Goal: Information Seeking & Learning: Find specific fact

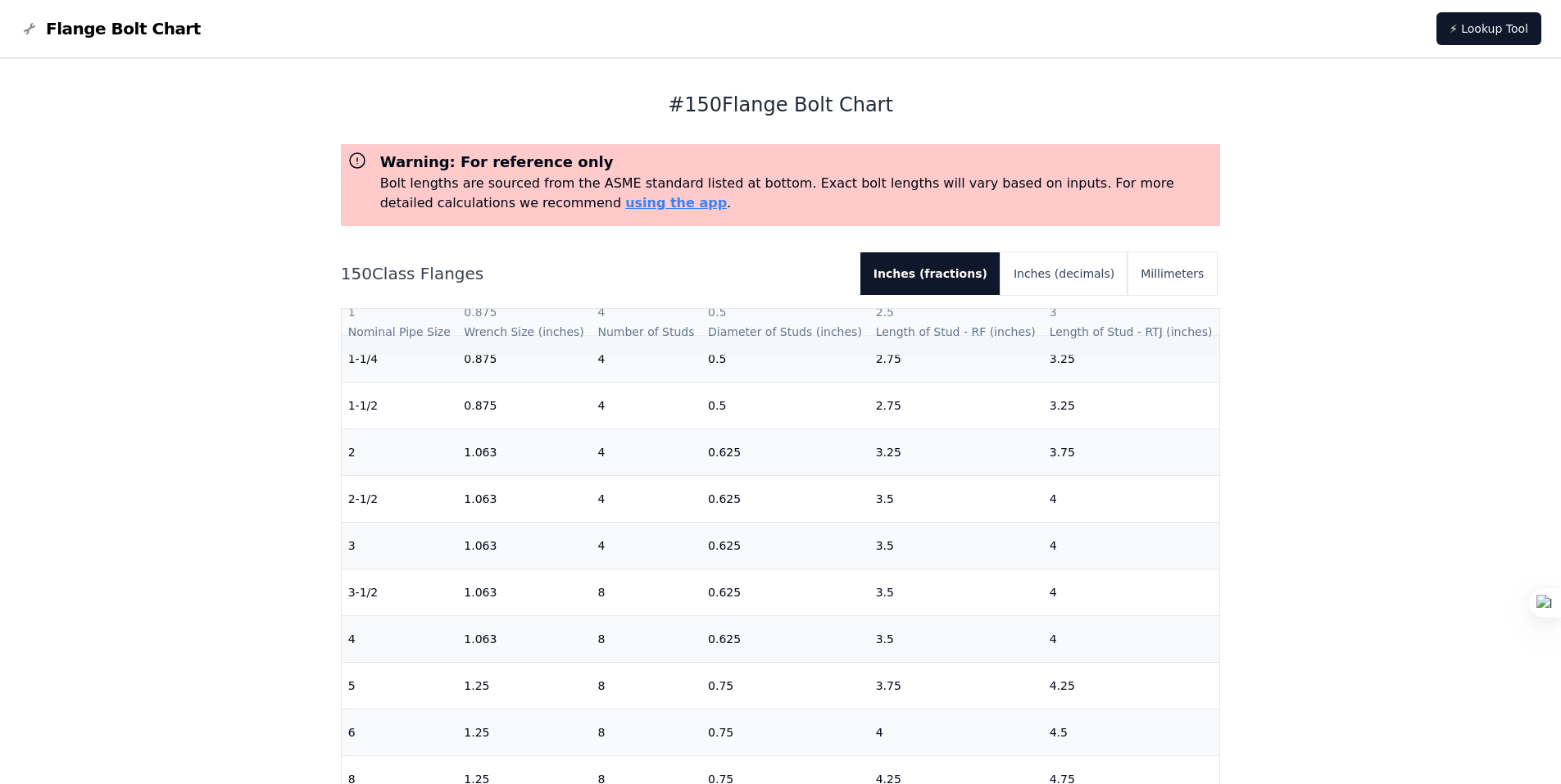
scroll to position [164, 0]
click at [1169, 274] on button "Millimeters" at bounding box center [1172, 273] width 90 height 43
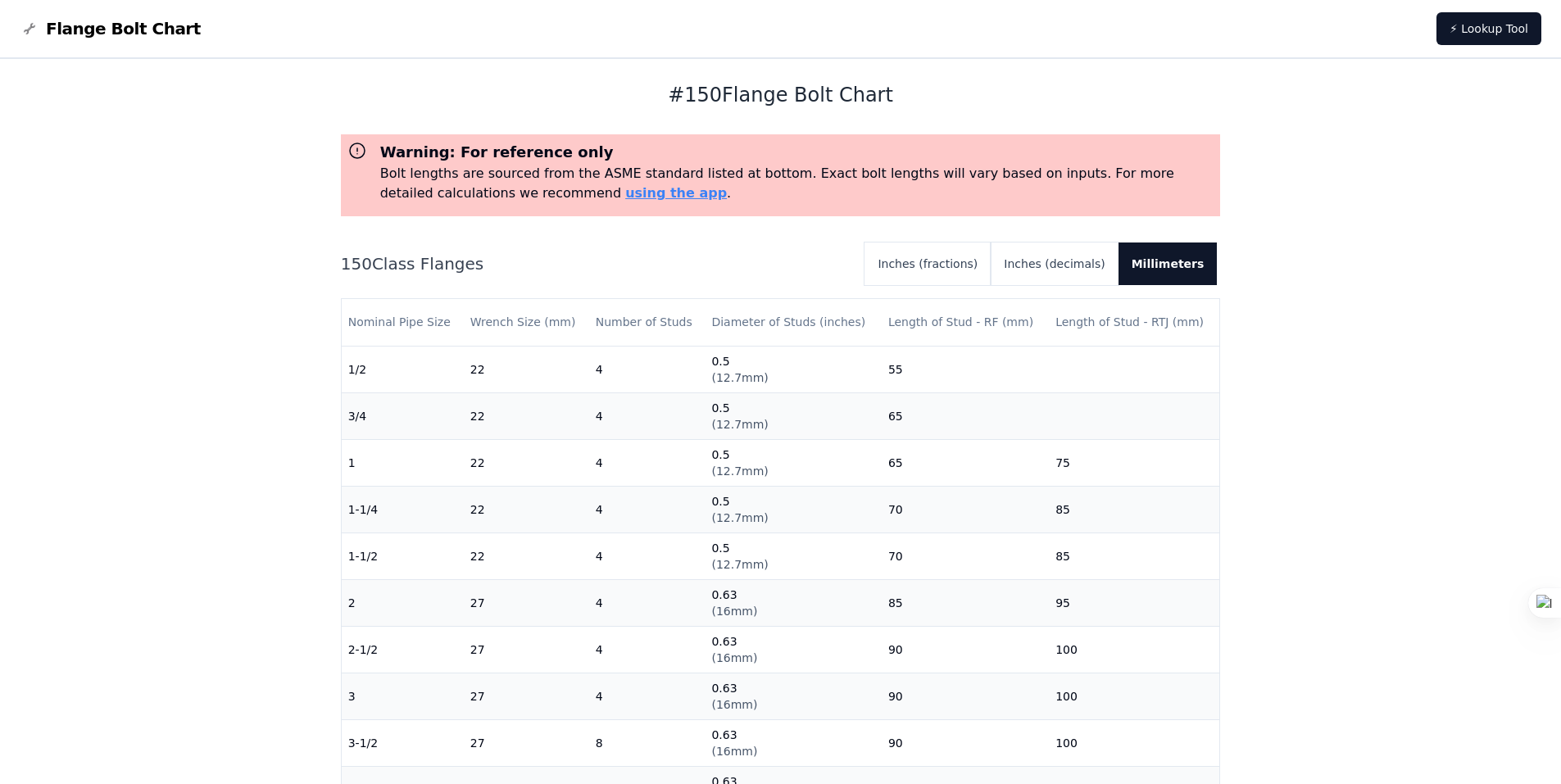
scroll to position [0, 0]
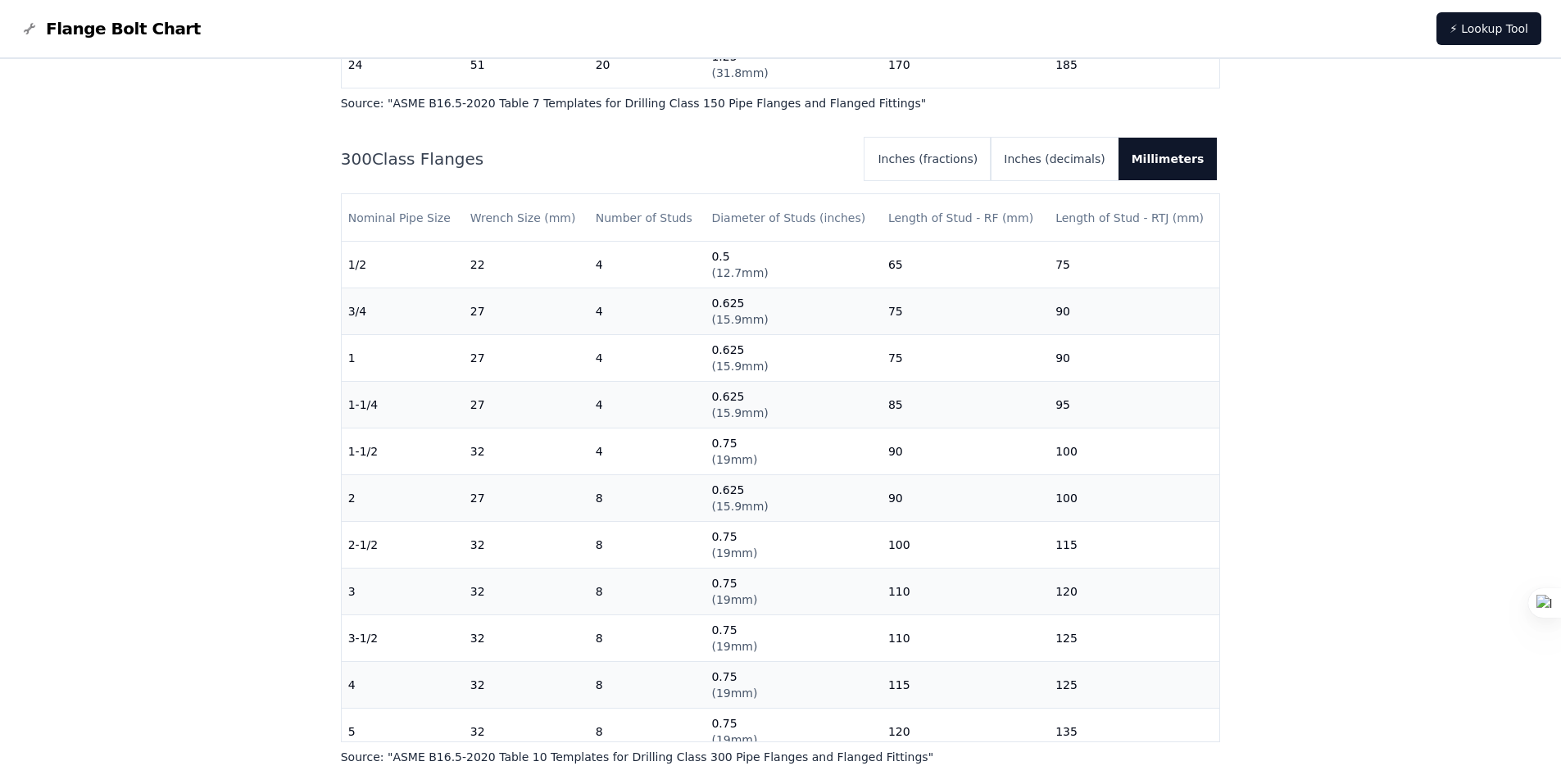
scroll to position [1147, 0]
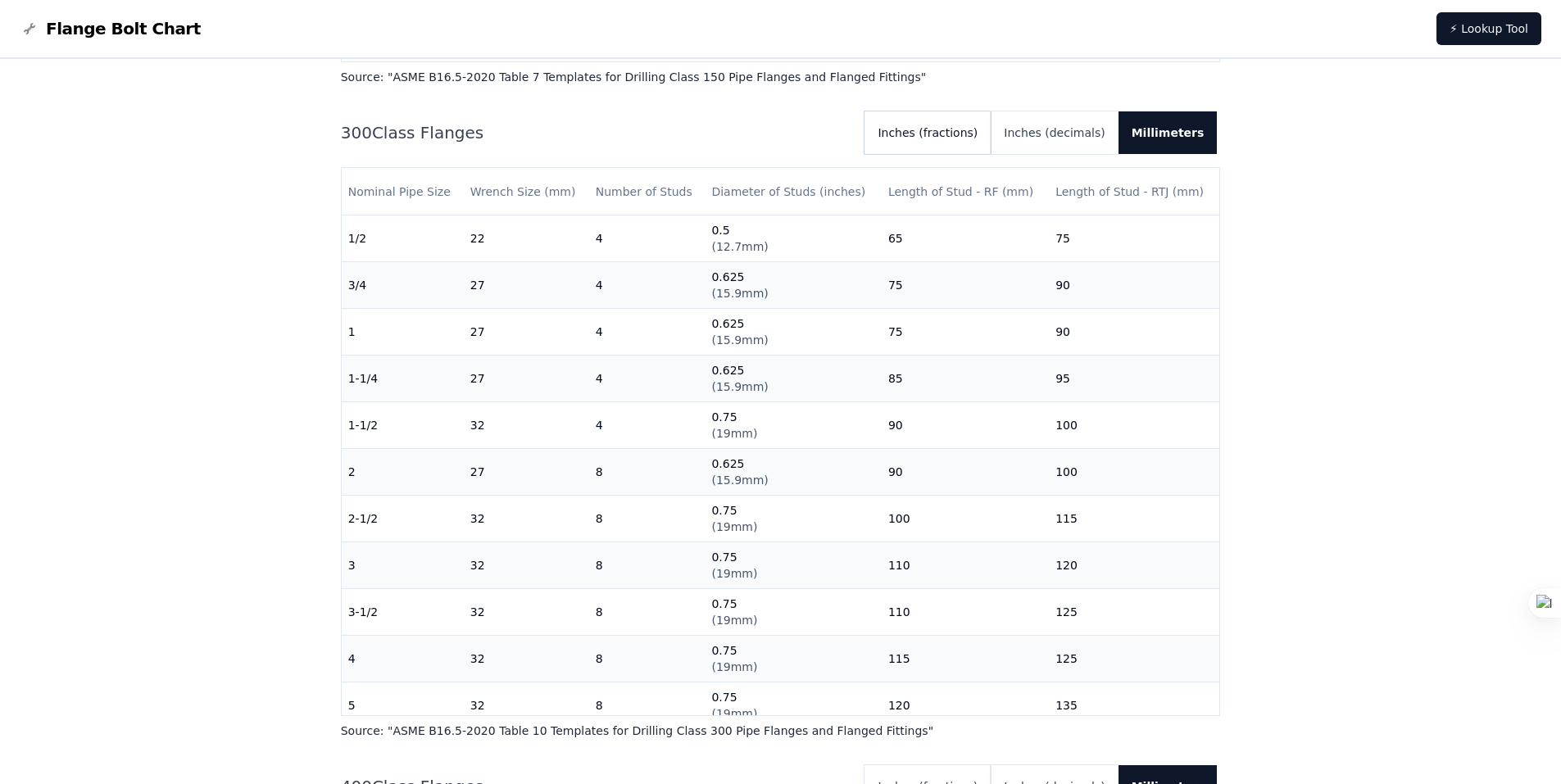
click at [966, 137] on button "Inches (fractions)" at bounding box center [927, 133] width 126 height 43
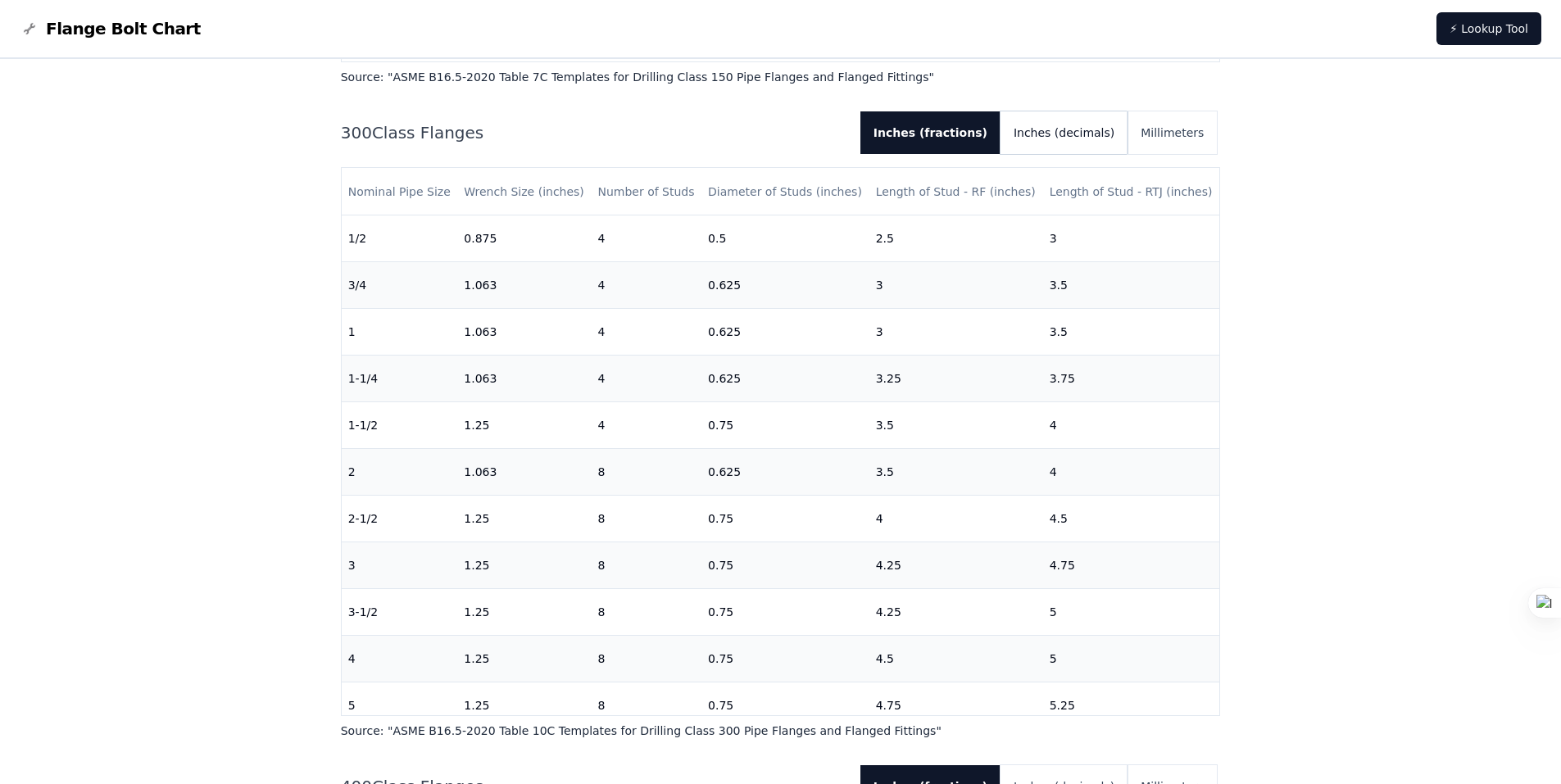
click at [1073, 145] on button "Inches (decimals)" at bounding box center [1064, 133] width 127 height 43
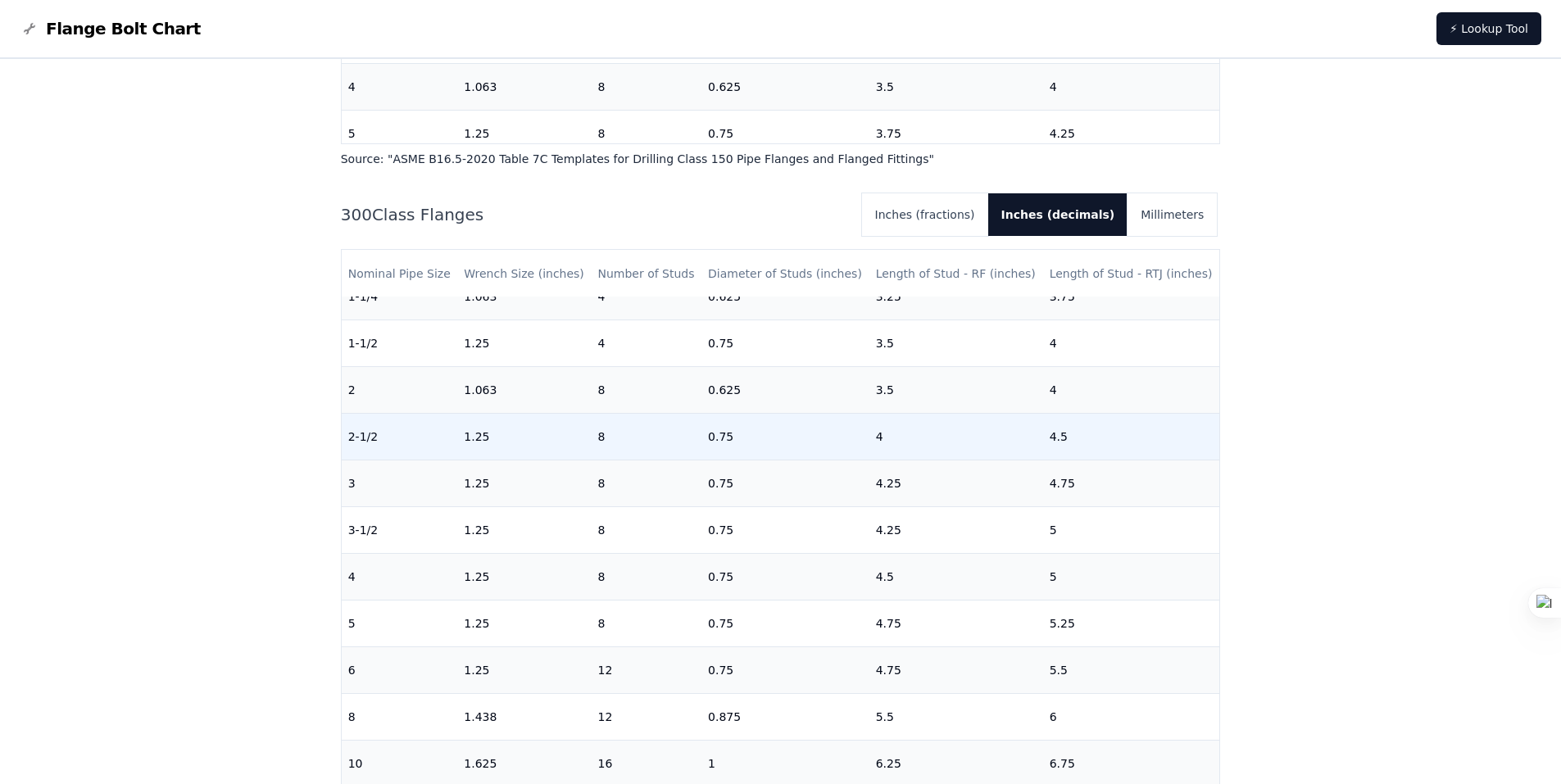
scroll to position [0, 0]
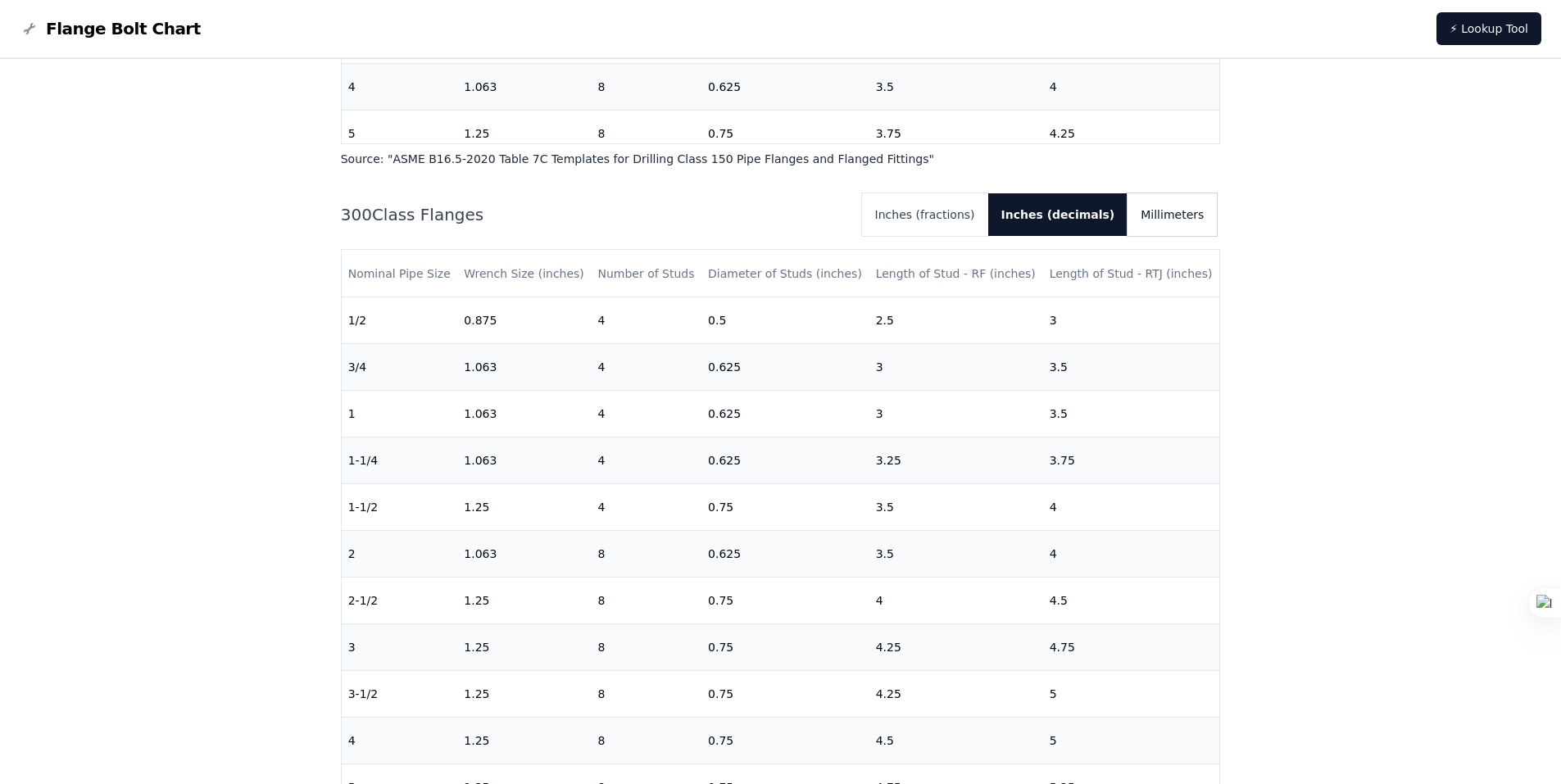
click at [1155, 221] on button "Millimeters" at bounding box center [1172, 215] width 90 height 43
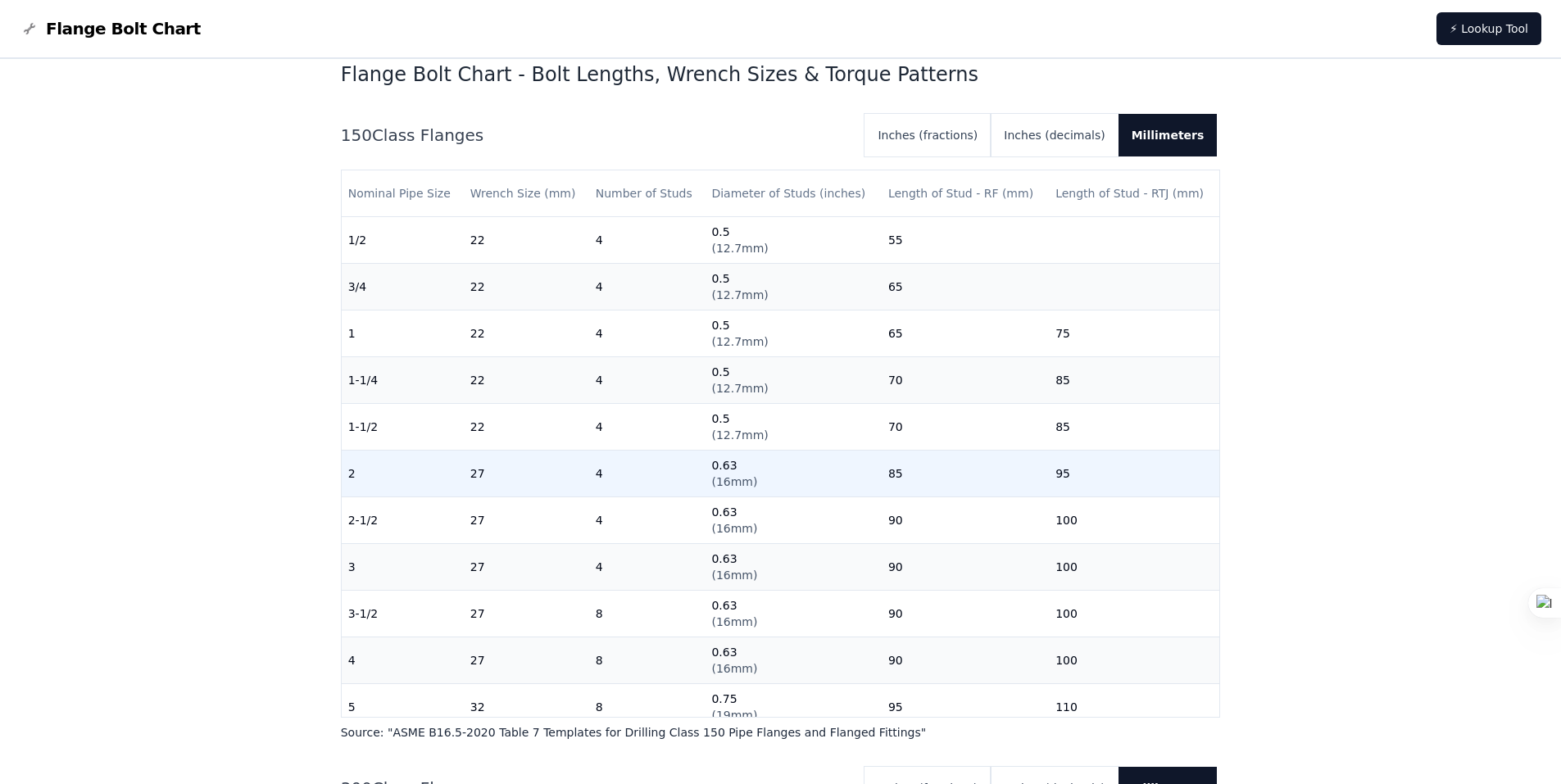
drag, startPoint x: 1066, startPoint y: 467, endPoint x: 1058, endPoint y: 475, distance: 11.3
click at [1058, 475] on td "95" at bounding box center [1134, 474] width 170 height 47
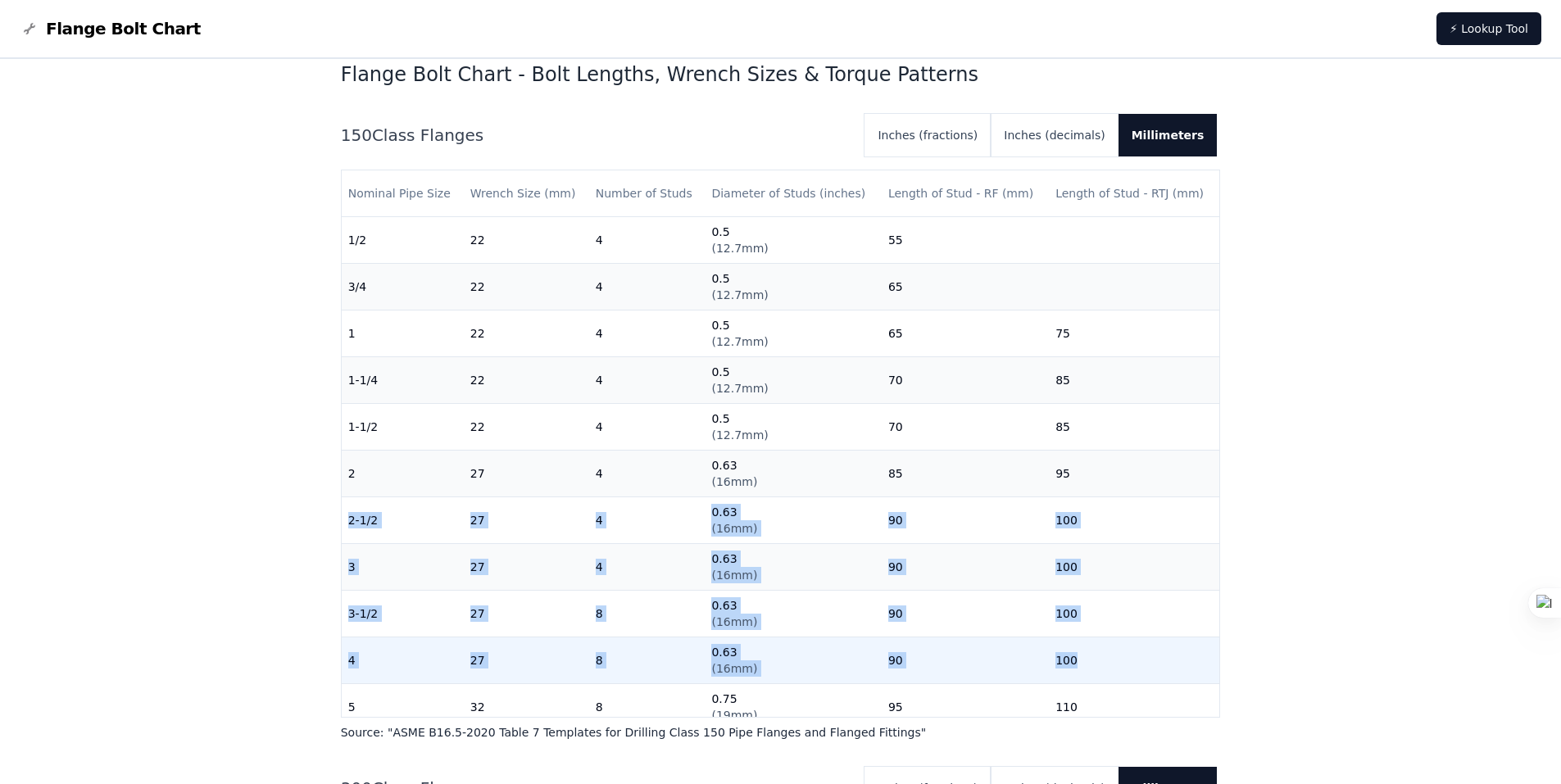
drag, startPoint x: 1058, startPoint y: 473, endPoint x: 1079, endPoint y: 647, distance: 175.3
click at [1079, 647] on tbody "1/2 22 4 0.5 ( 12.7mm ) 55 3/4 22 4 0.5 ( 12.7mm ) 65 1 22 4 0.5 ( 12.7mm ) 65 …" at bounding box center [781, 707] width 879 height 980
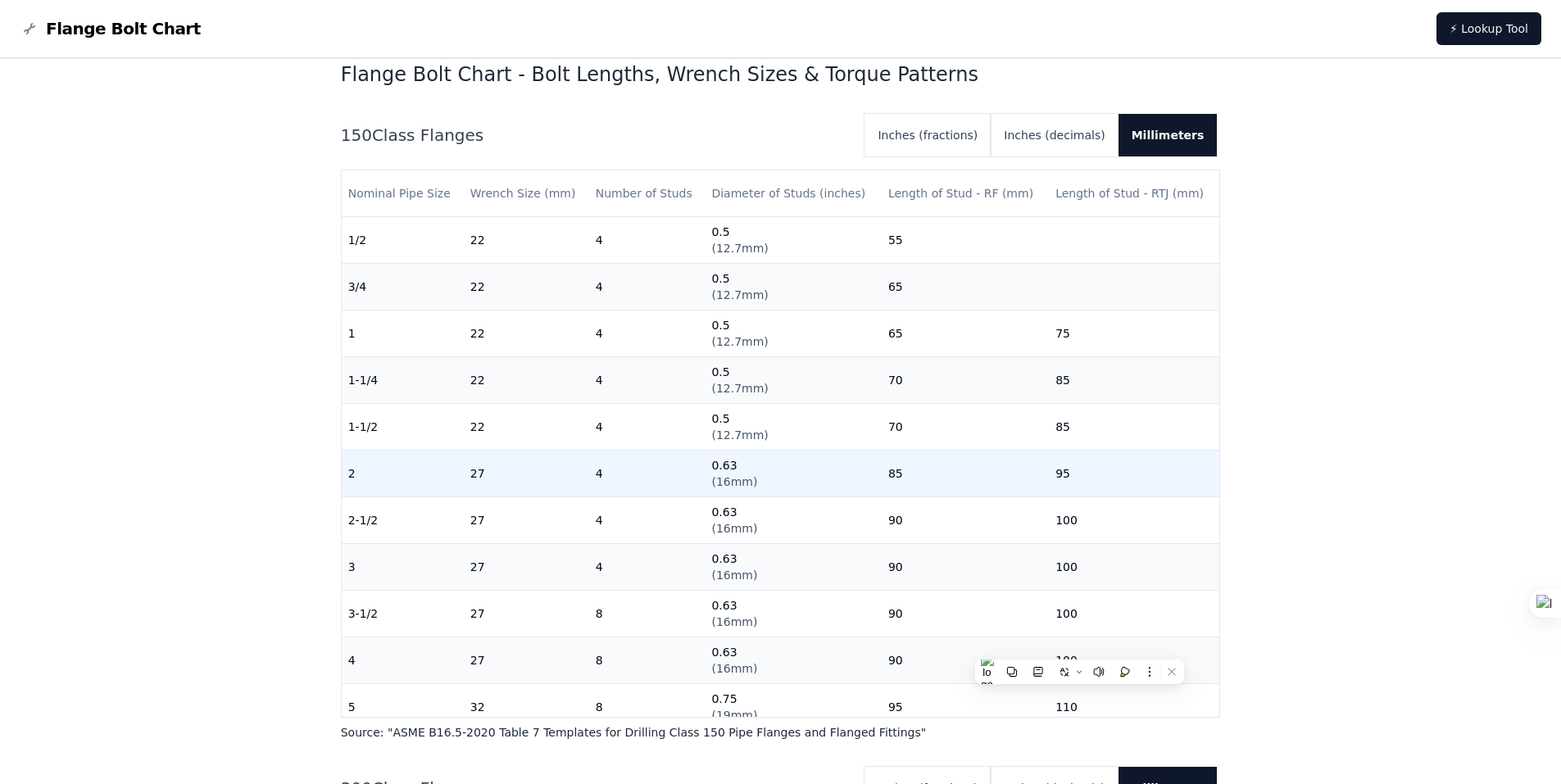
click at [913, 479] on td "85" at bounding box center [966, 474] width 167 height 47
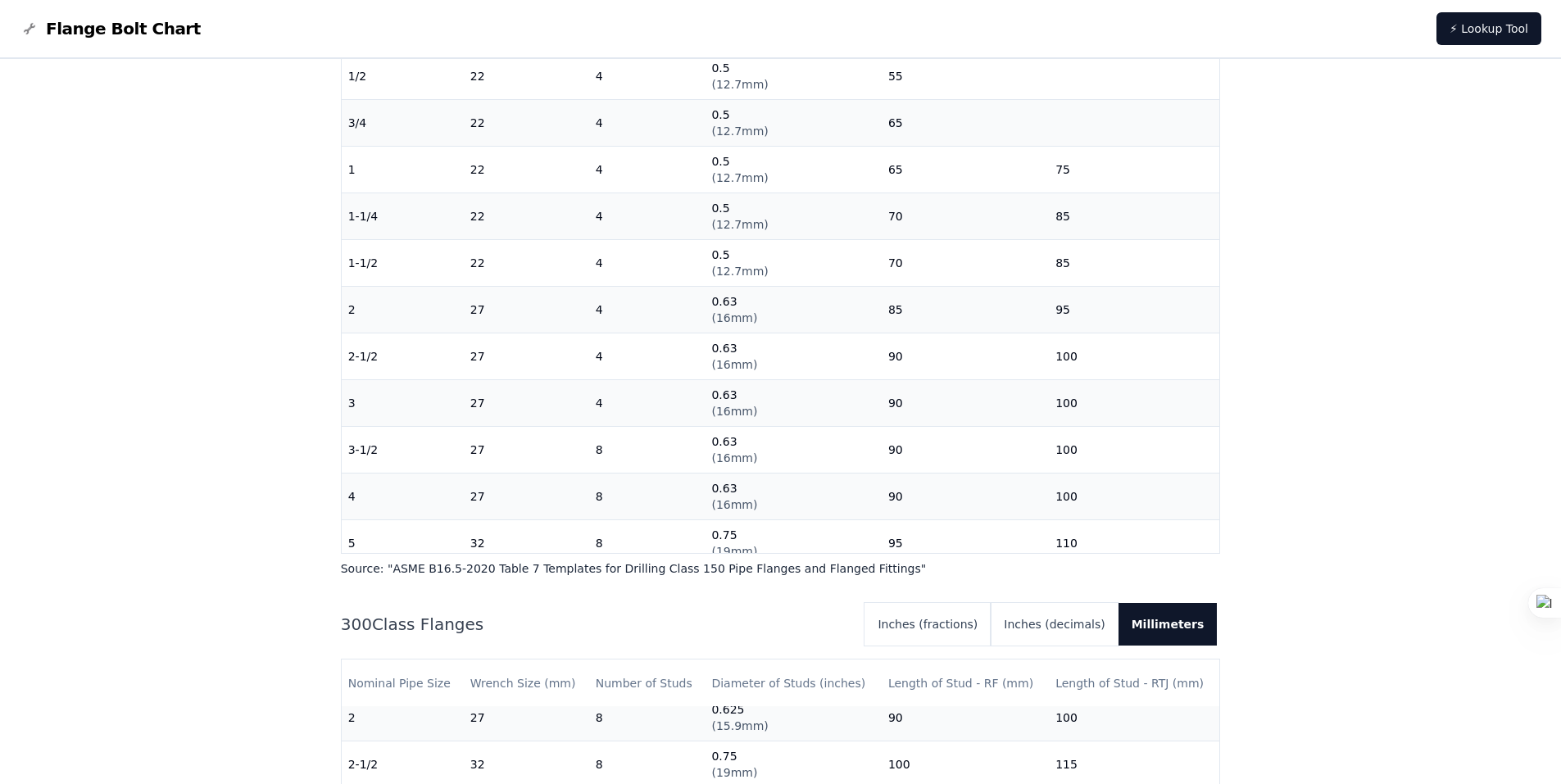
scroll to position [491, 0]
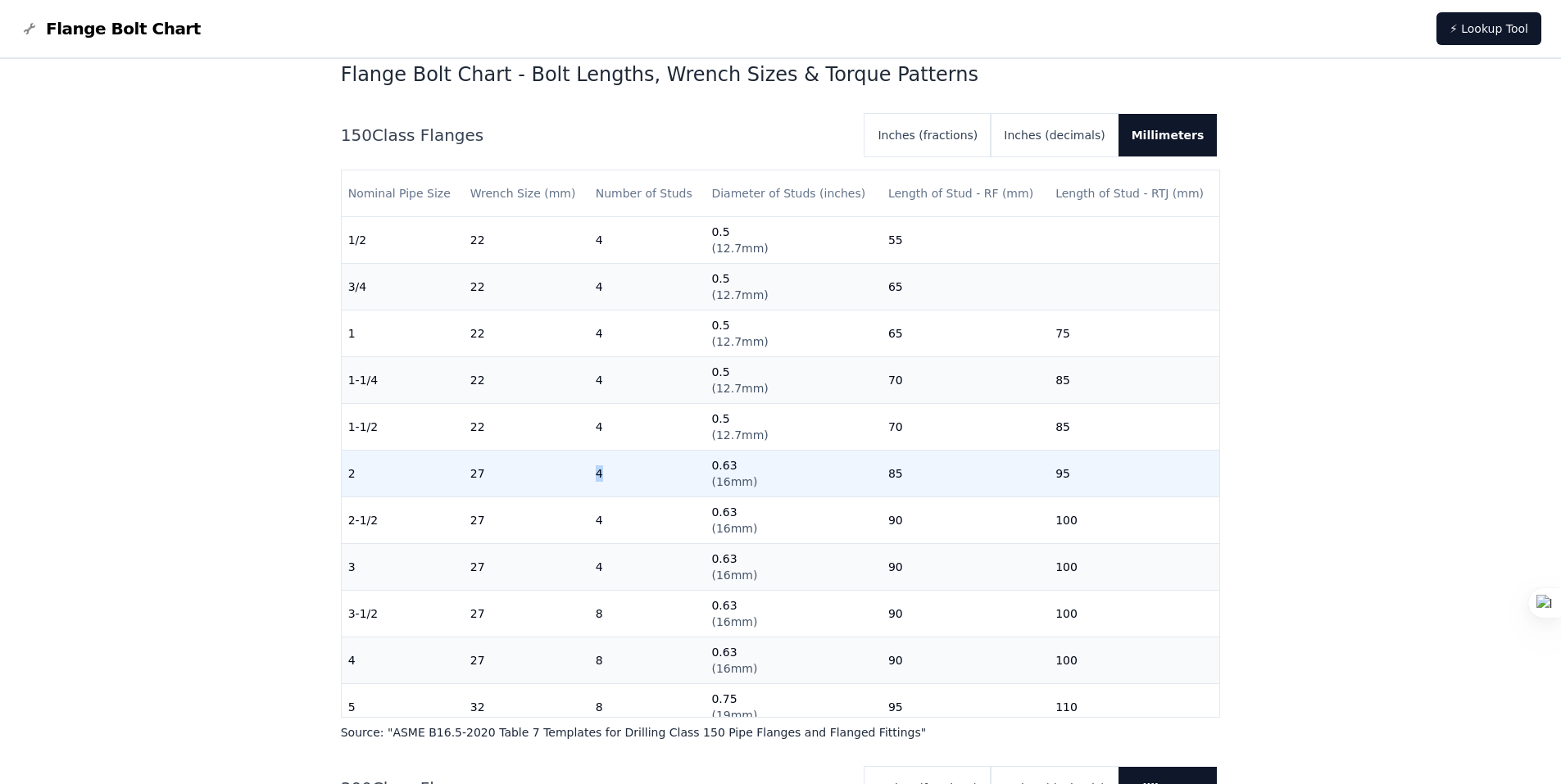
drag, startPoint x: 600, startPoint y: 475, endPoint x: 592, endPoint y: 476, distance: 8.1
click at [592, 476] on td "4" at bounding box center [647, 474] width 116 height 47
drag, startPoint x: 894, startPoint y: 474, endPoint x: 882, endPoint y: 475, distance: 12.0
click at [882, 475] on td "85" at bounding box center [966, 474] width 167 height 47
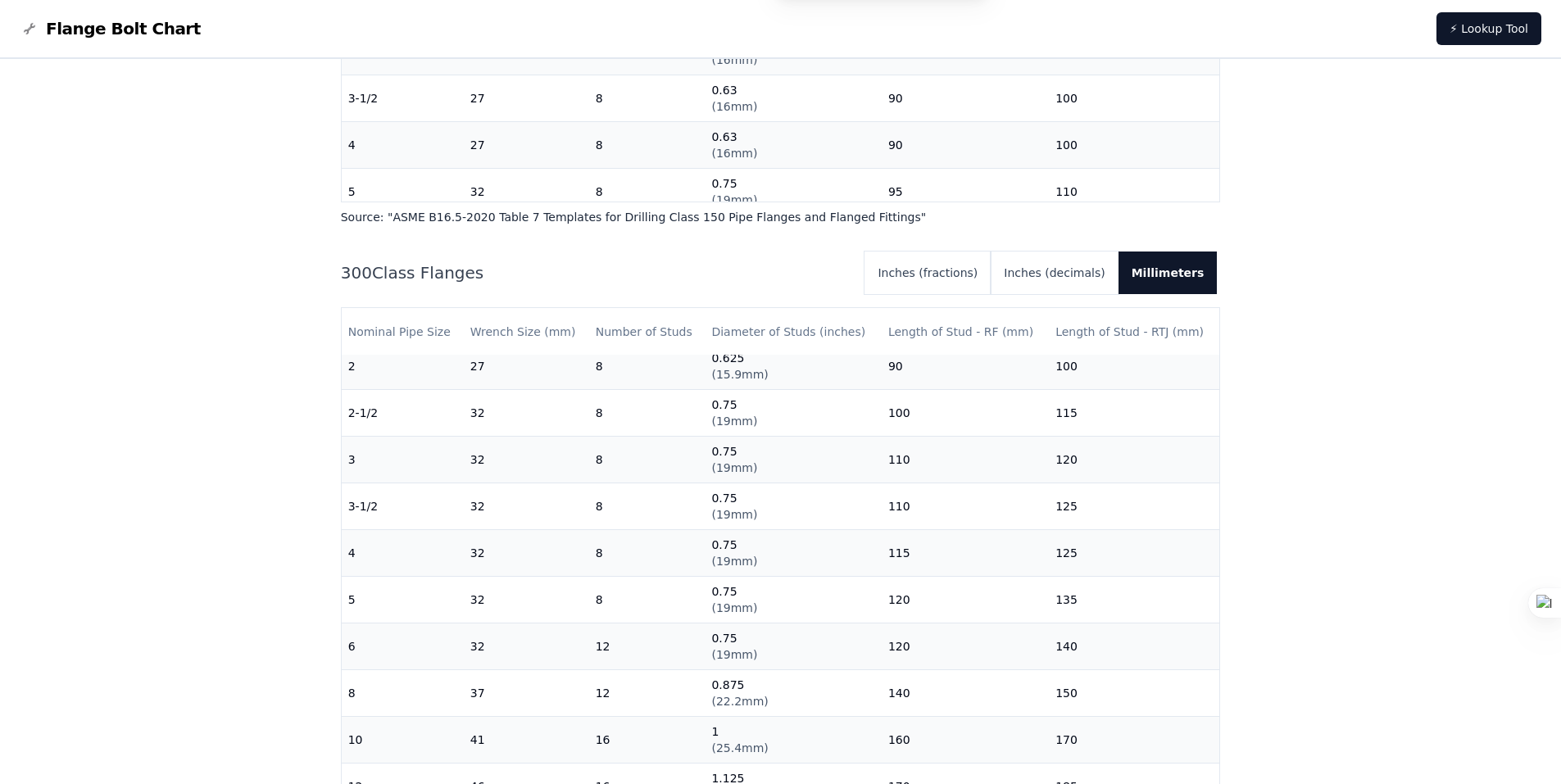
scroll to position [1065, 0]
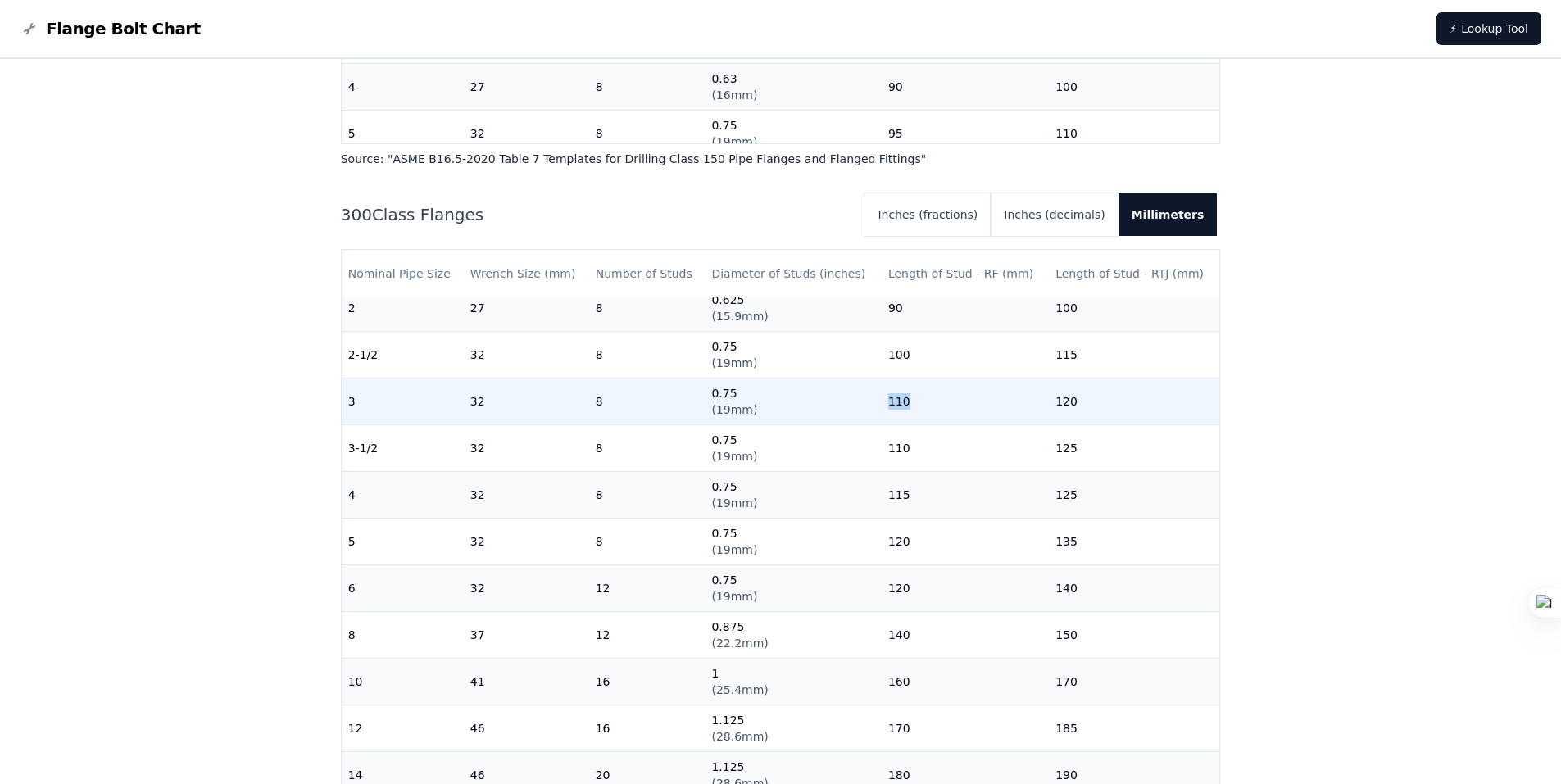
drag, startPoint x: 900, startPoint y: 403, endPoint x: 881, endPoint y: 408, distance: 19.6
click at [882, 408] on td "110" at bounding box center [966, 401] width 167 height 47
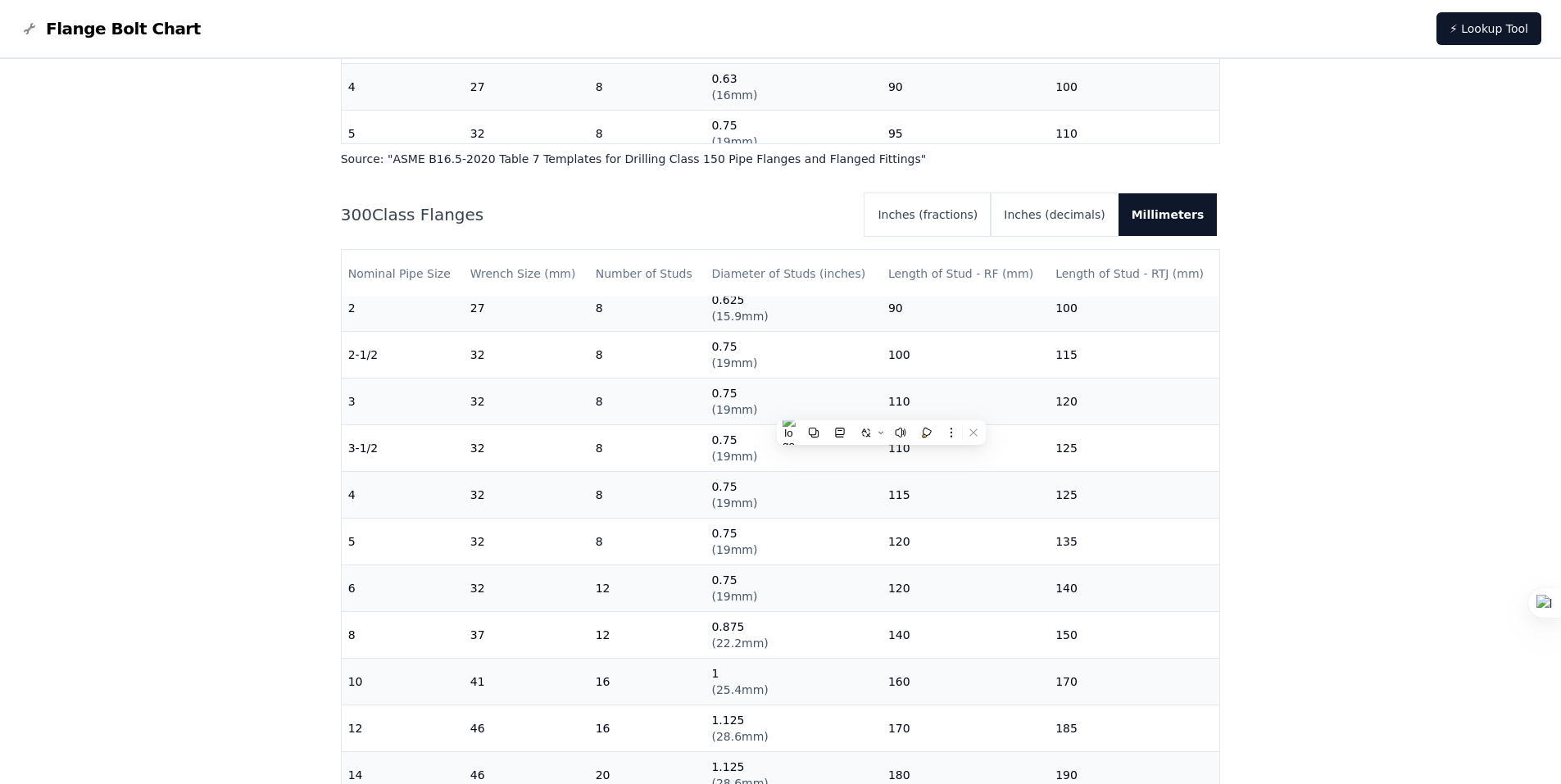
click at [745, 1] on nav "Flange Bolt Chart ⚡ Lookup Tool" at bounding box center [780, 29] width 1561 height 59
